Goal: Transaction & Acquisition: Download file/media

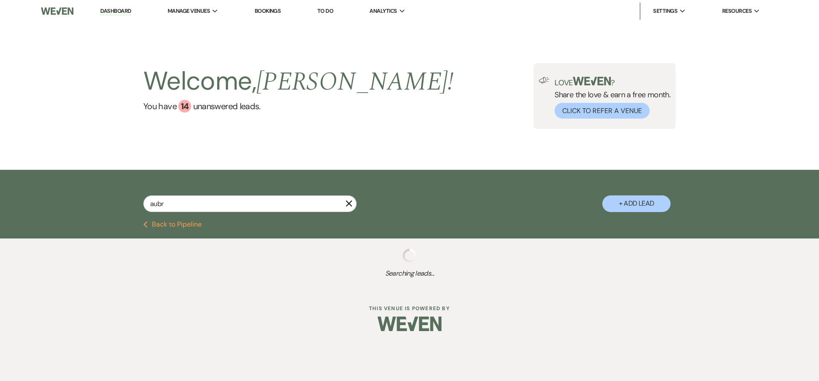
type input "aubre"
select select "8"
select select "5"
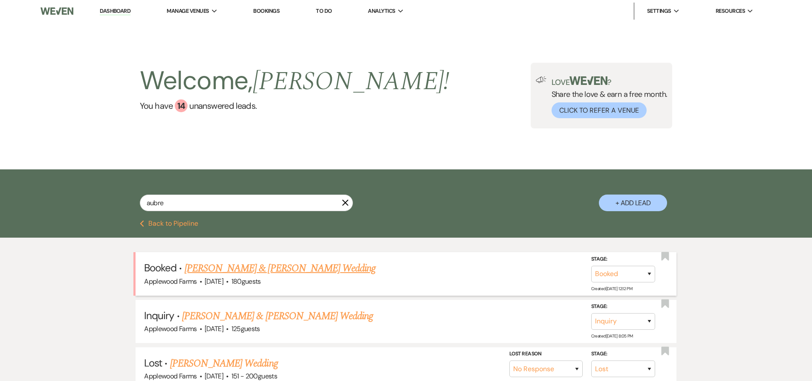
type input "aubre"
click at [245, 263] on link "[PERSON_NAME] & [PERSON_NAME] Wedding" at bounding box center [280, 268] width 191 height 15
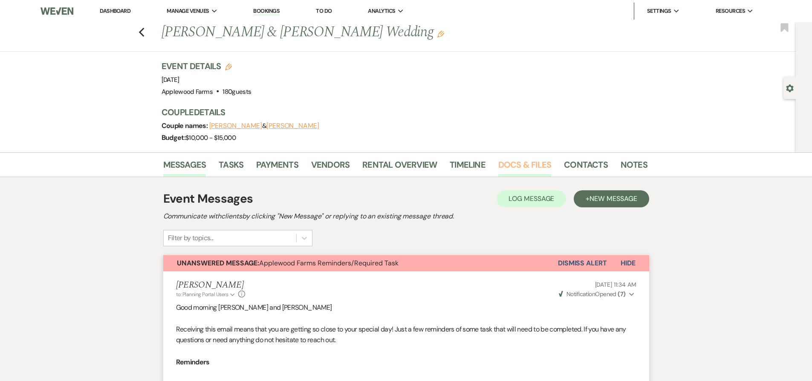
click at [511, 164] on link "Docs & Files" at bounding box center [525, 167] width 53 height 19
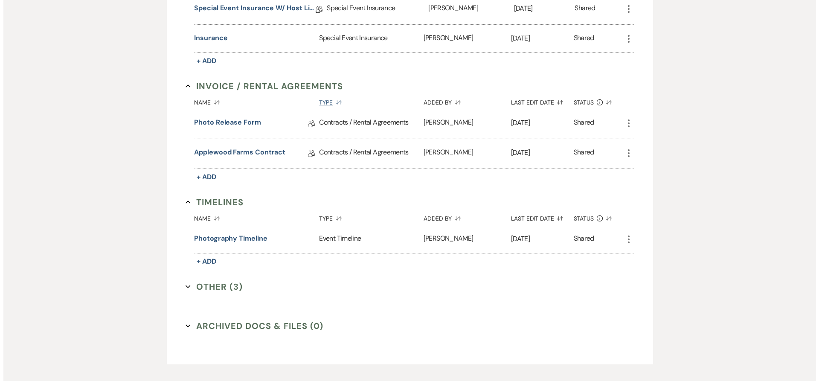
scroll to position [299, 0]
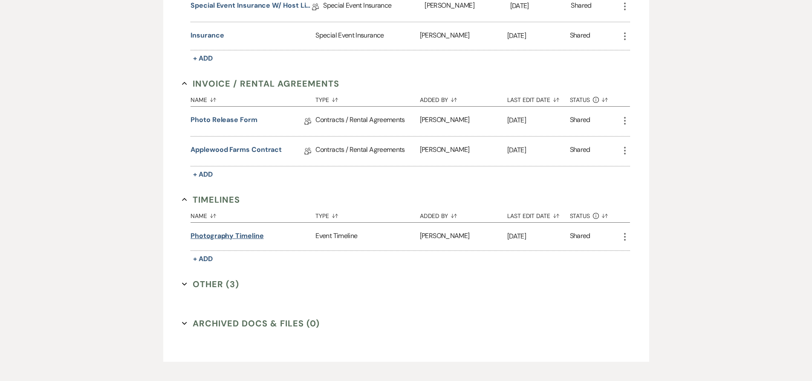
click at [251, 238] on button "Photography timeline" at bounding box center [227, 236] width 73 height 10
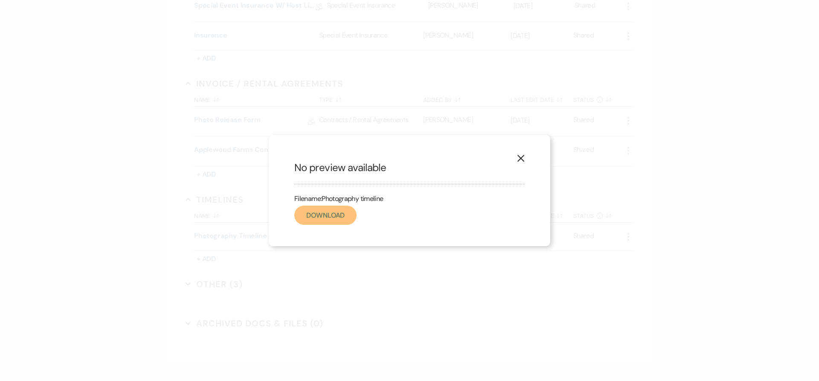
click at [328, 217] on link "Download" at bounding box center [325, 215] width 62 height 19
click at [346, 214] on link "Download" at bounding box center [325, 215] width 62 height 19
